Goal: Information Seeking & Learning: Understand process/instructions

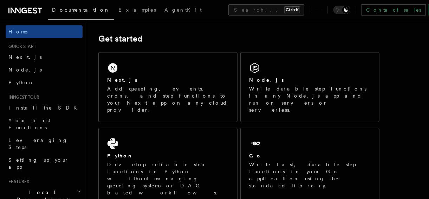
scroll to position [90, 0]
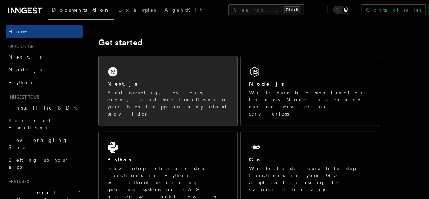
click at [176, 87] on div "Next.js" at bounding box center [168, 83] width 122 height 7
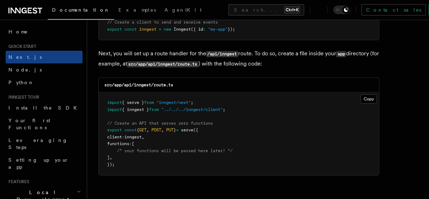
scroll to position [966, 0]
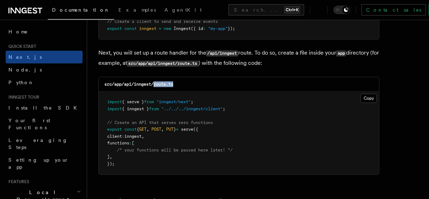
drag, startPoint x: 175, startPoint y: 84, endPoint x: 155, endPoint y: 86, distance: 20.4
click at [155, 86] on div "src/app/api/inngest/route.ts" at bounding box center [239, 84] width 280 height 14
copy code "route.ts"
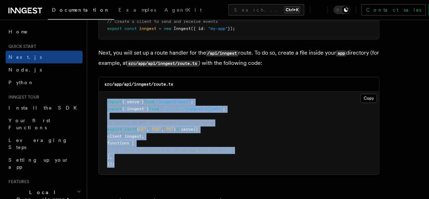
drag, startPoint x: 245, startPoint y: 164, endPoint x: 97, endPoint y: 95, distance: 163.5
copy code "import { serve } from "inngest/next" ; import { inngest } from "../../../innges…"
